Goal: Task Accomplishment & Management: Complete application form

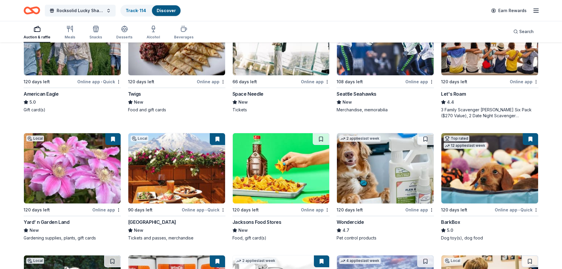
scroll to position [383, 0]
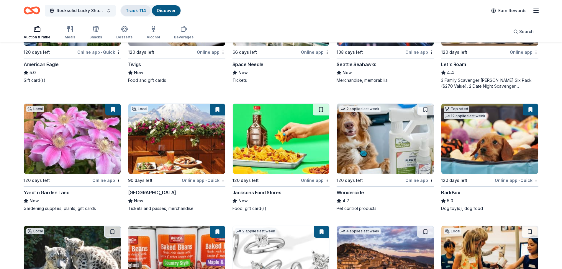
click at [135, 12] on link "Track · 114" at bounding box center [136, 10] width 20 height 5
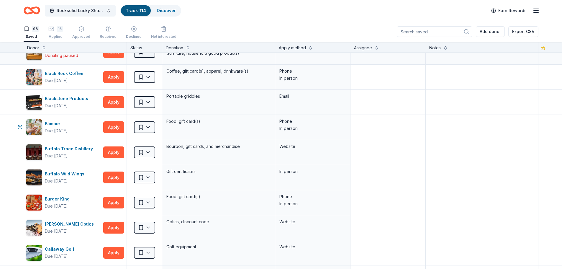
scroll to position [147, 0]
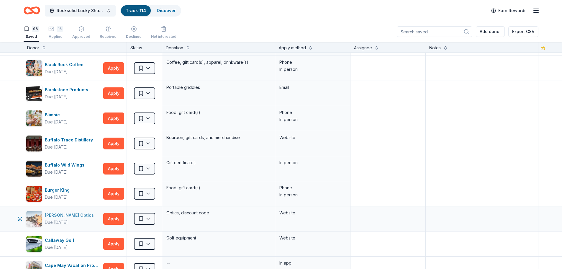
click at [64, 216] on div "[PERSON_NAME] Optics" at bounding box center [70, 214] width 51 height 7
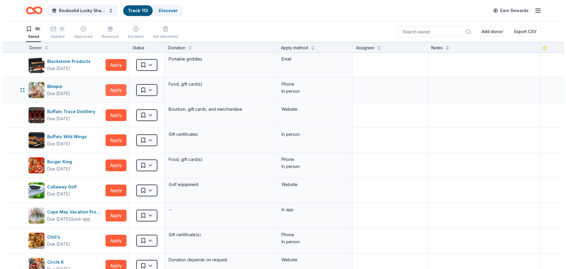
scroll to position [177, 0]
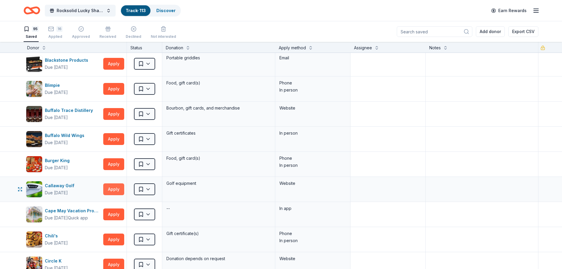
click at [115, 190] on button "Apply" at bounding box center [113, 189] width 21 height 12
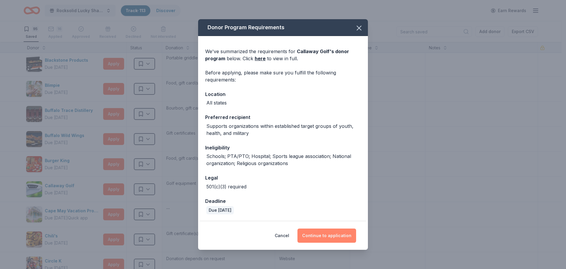
click at [316, 235] on button "Continue to application" at bounding box center [326, 235] width 59 height 14
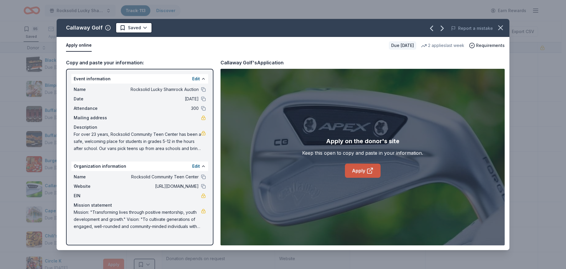
click at [355, 169] on link "Apply" at bounding box center [363, 170] width 36 height 14
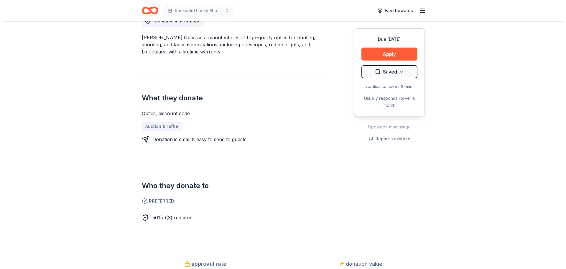
scroll to position [177, 0]
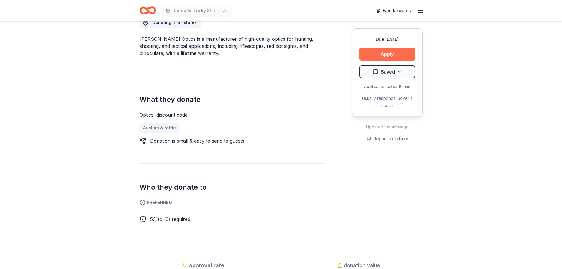
click at [396, 57] on button "Apply" at bounding box center [387, 53] width 56 height 13
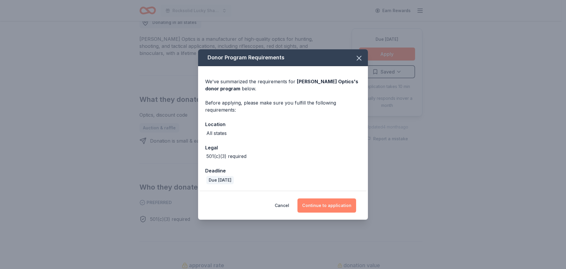
click at [315, 204] on button "Continue to application" at bounding box center [326, 205] width 59 height 14
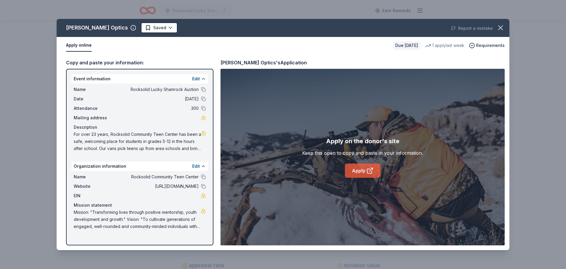
click at [356, 173] on link "Apply" at bounding box center [363, 170] width 36 height 14
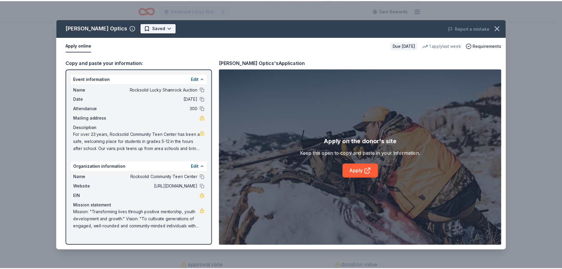
scroll to position [0, 0]
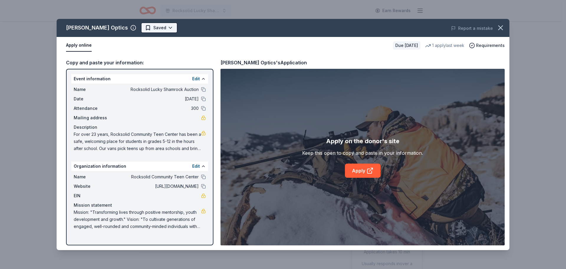
click at [140, 27] on html "Rocksolid Lucky Shamrock Auction Earn Rewards Due [DATE] Share [PERSON_NAME] Op…" at bounding box center [283, 134] width 566 height 269
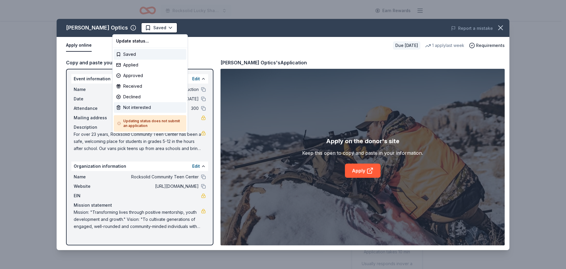
click at [128, 106] on div "Not interested" at bounding box center [150, 107] width 73 height 11
